Goal: Transaction & Acquisition: Purchase product/service

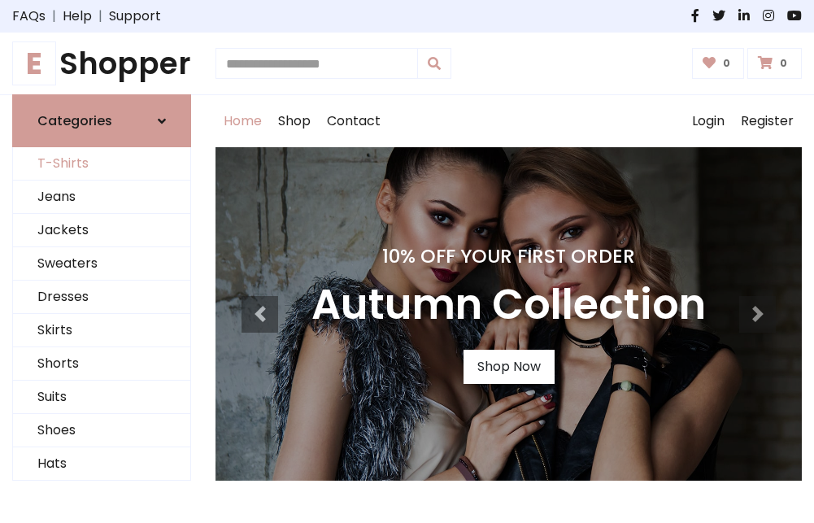
click at [102, 164] on link "T-Shirts" at bounding box center [101, 163] width 177 height 33
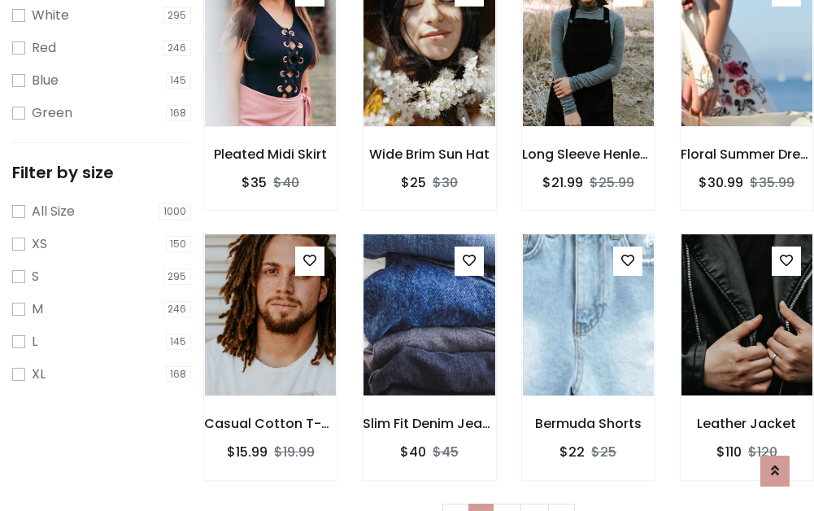
scroll to position [29, 0]
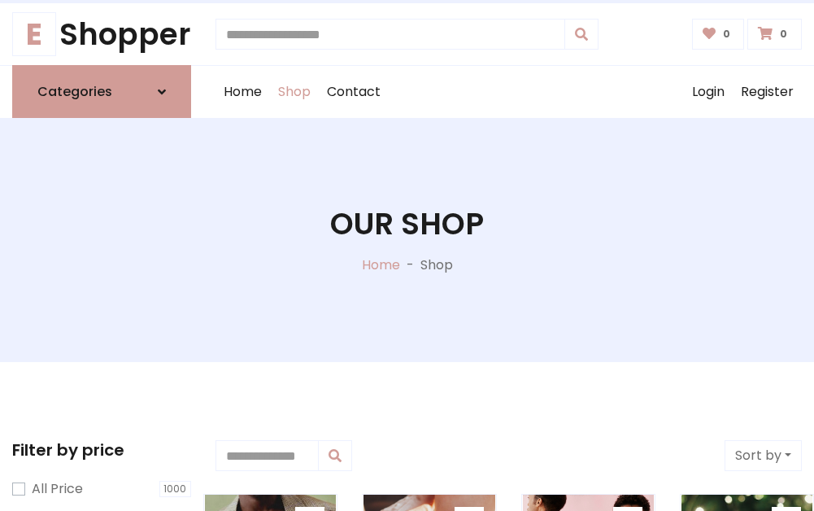
click at [407, 240] on h1 "Our Shop" at bounding box center [407, 224] width 154 height 36
click at [508, 92] on div "Home Shop Contact Log out Login Register" at bounding box center [508, 92] width 586 height 52
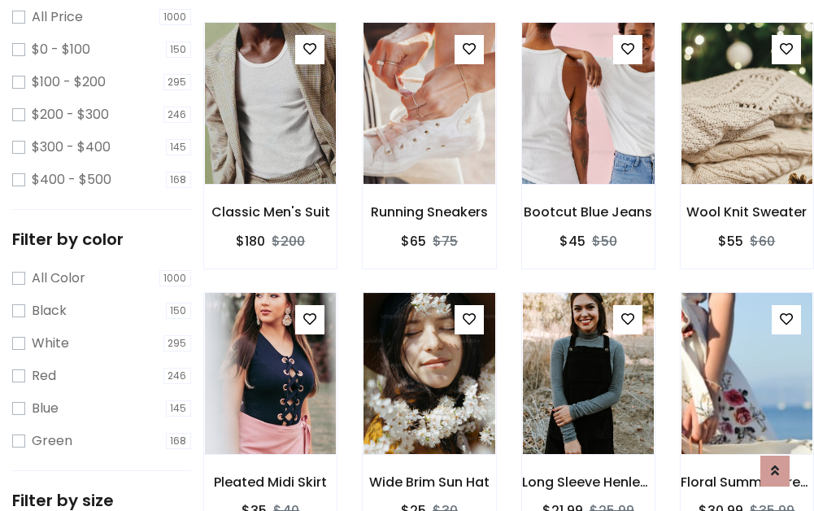
click at [588, 133] on img at bounding box center [588, 103] width 157 height 390
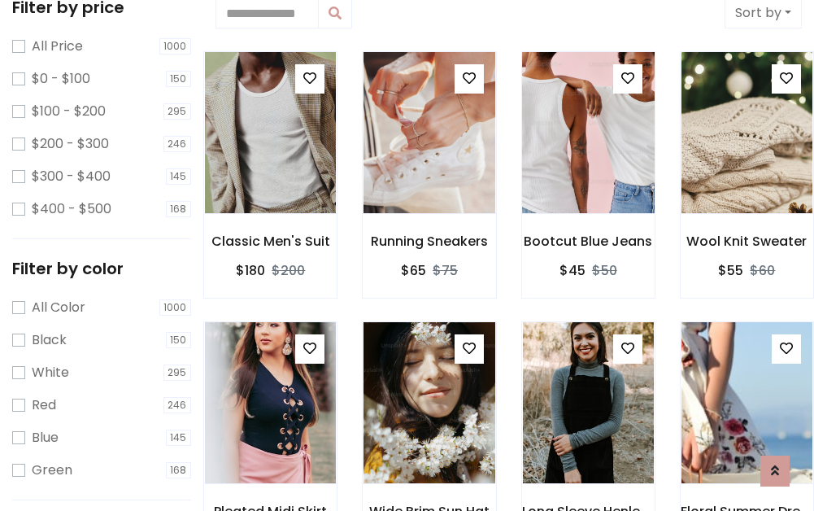
scroll to position [29, 0]
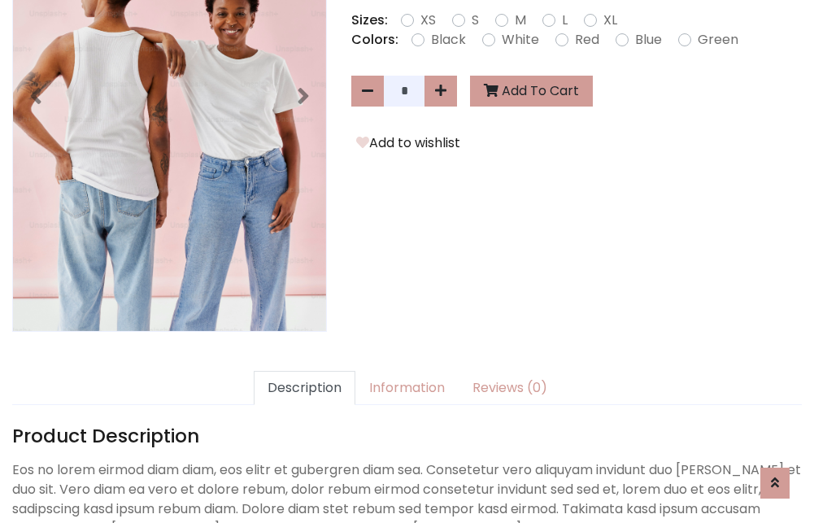
scroll to position [398, 0]
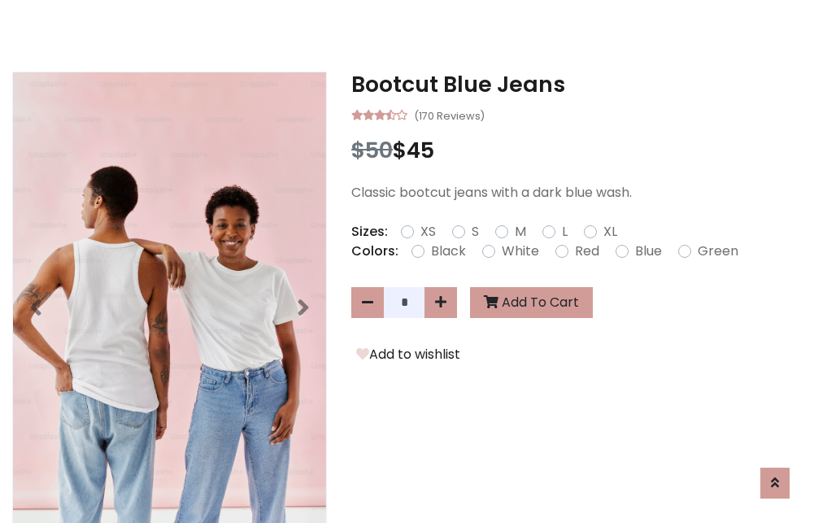
click at [577, 85] on h3 "Bootcut Blue Jeans" at bounding box center [576, 85] width 451 height 26
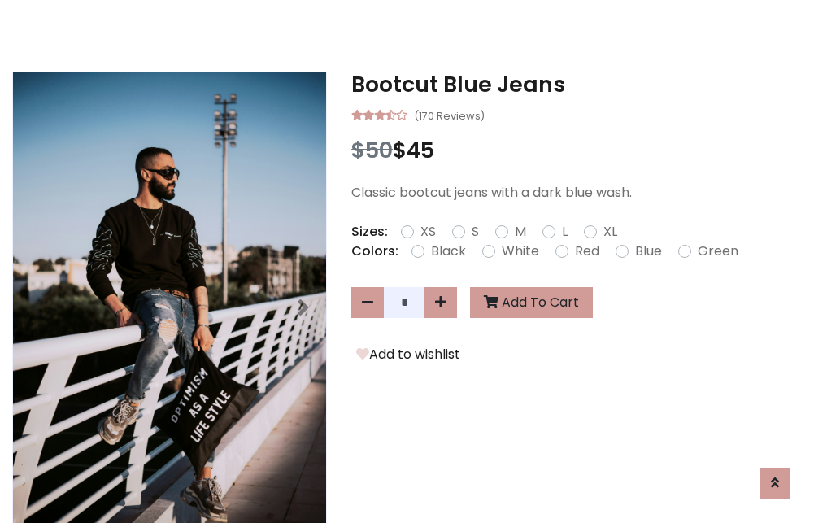
click at [577, 85] on h3 "Bootcut Blue Jeans" at bounding box center [576, 85] width 451 height 26
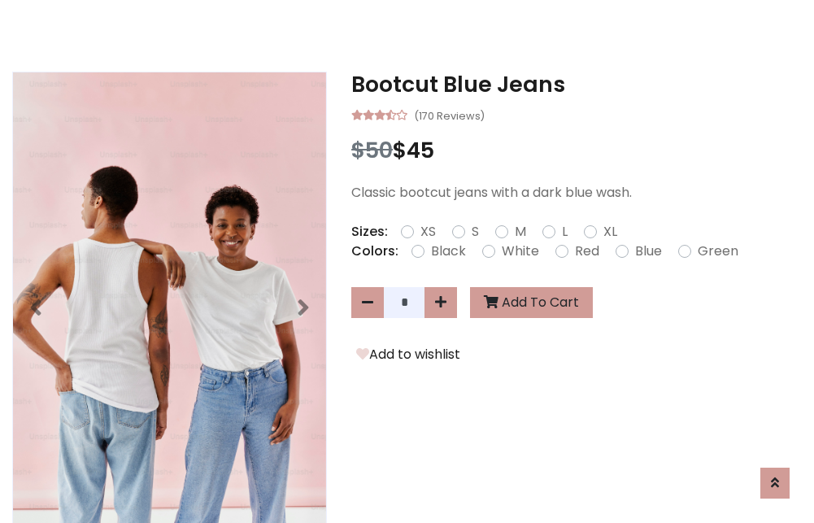
click at [577, 85] on h3 "Bootcut Blue Jeans" at bounding box center [576, 85] width 451 height 26
